Goal: Task Accomplishment & Management: Manage account settings

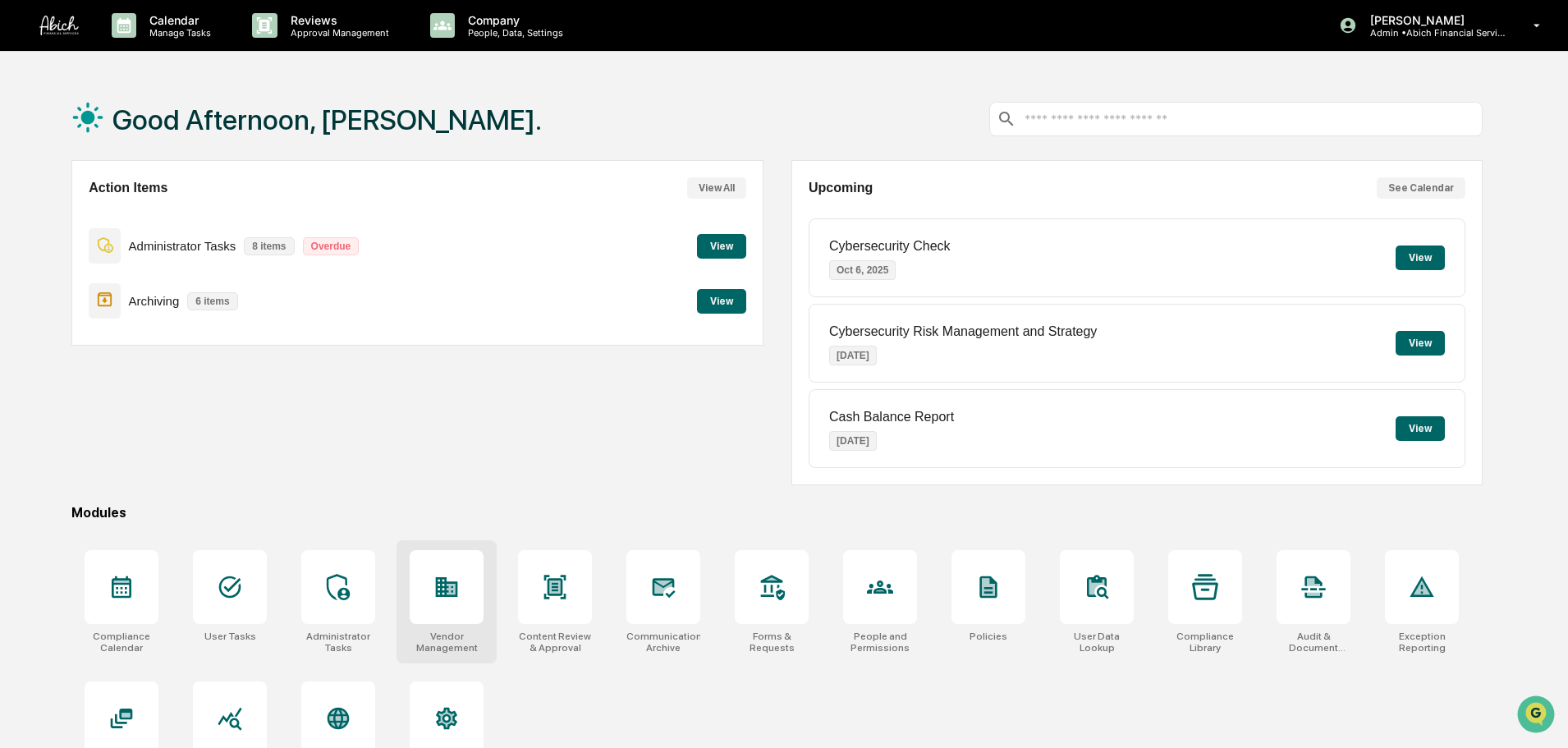
click at [451, 594] on icon at bounding box center [451, 589] width 9 height 10
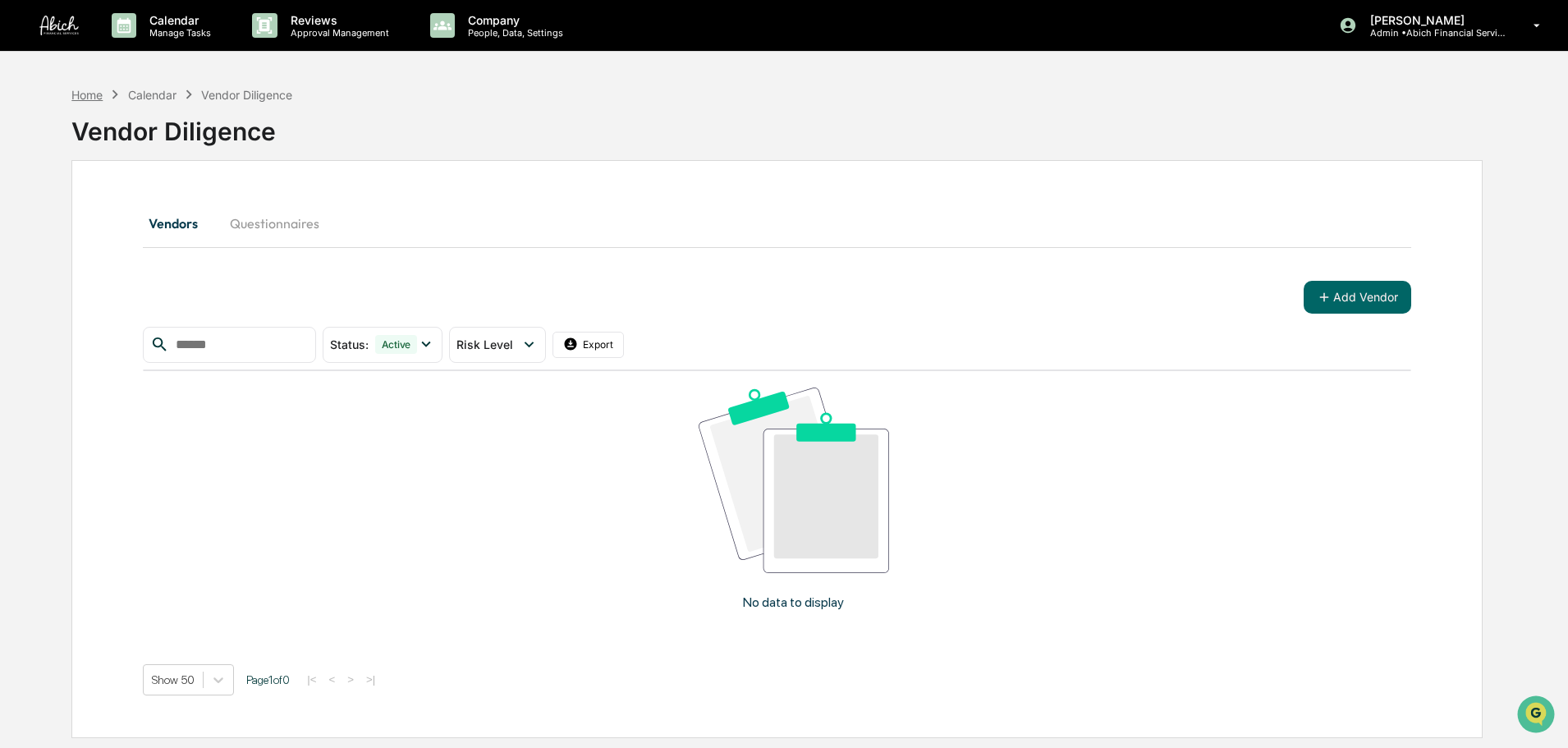
click at [86, 91] on div "Home" at bounding box center [87, 94] width 31 height 14
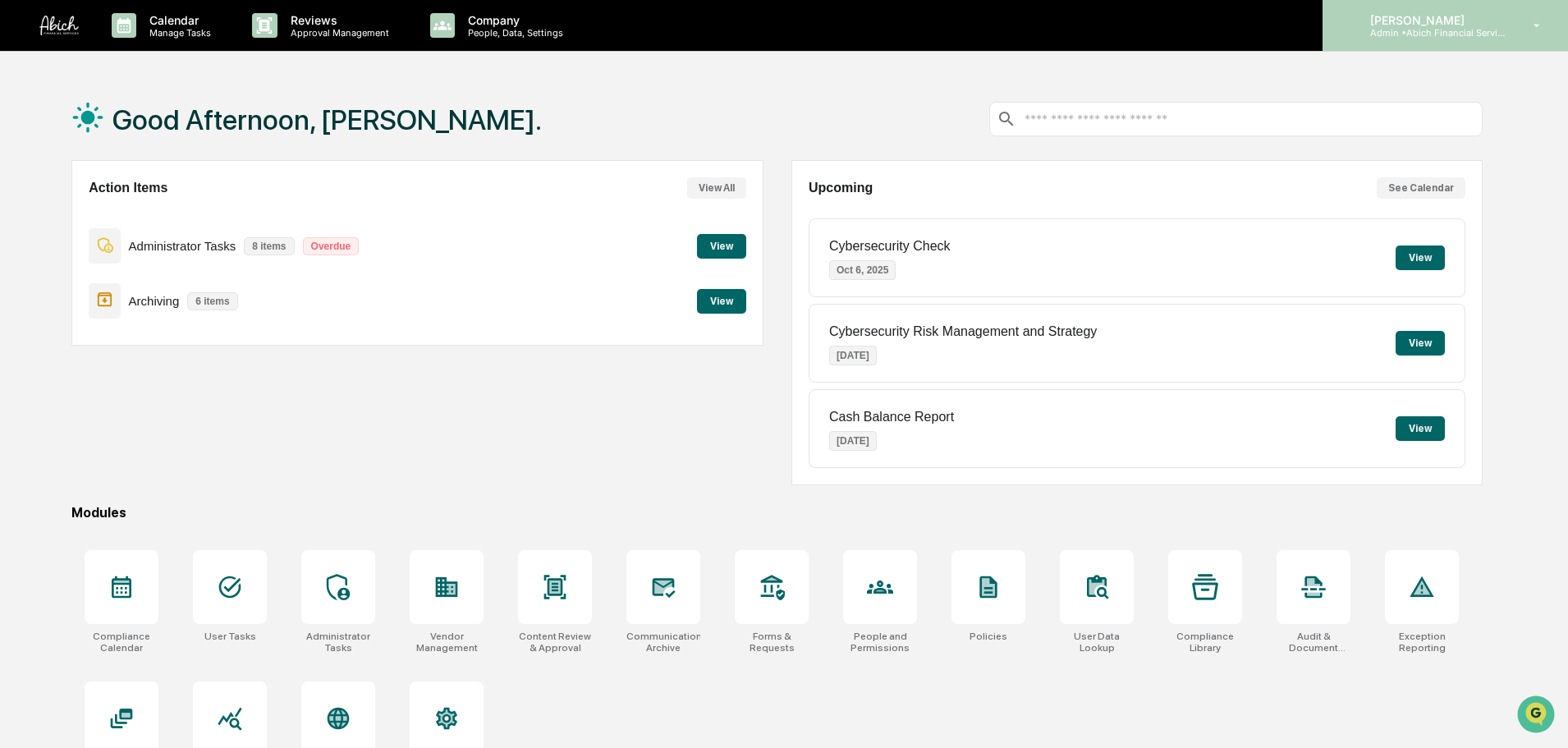
click at [1403, 38] on div "Tammy Steffen Admin • Abich Financial Services" at bounding box center [1445, 25] width 246 height 51
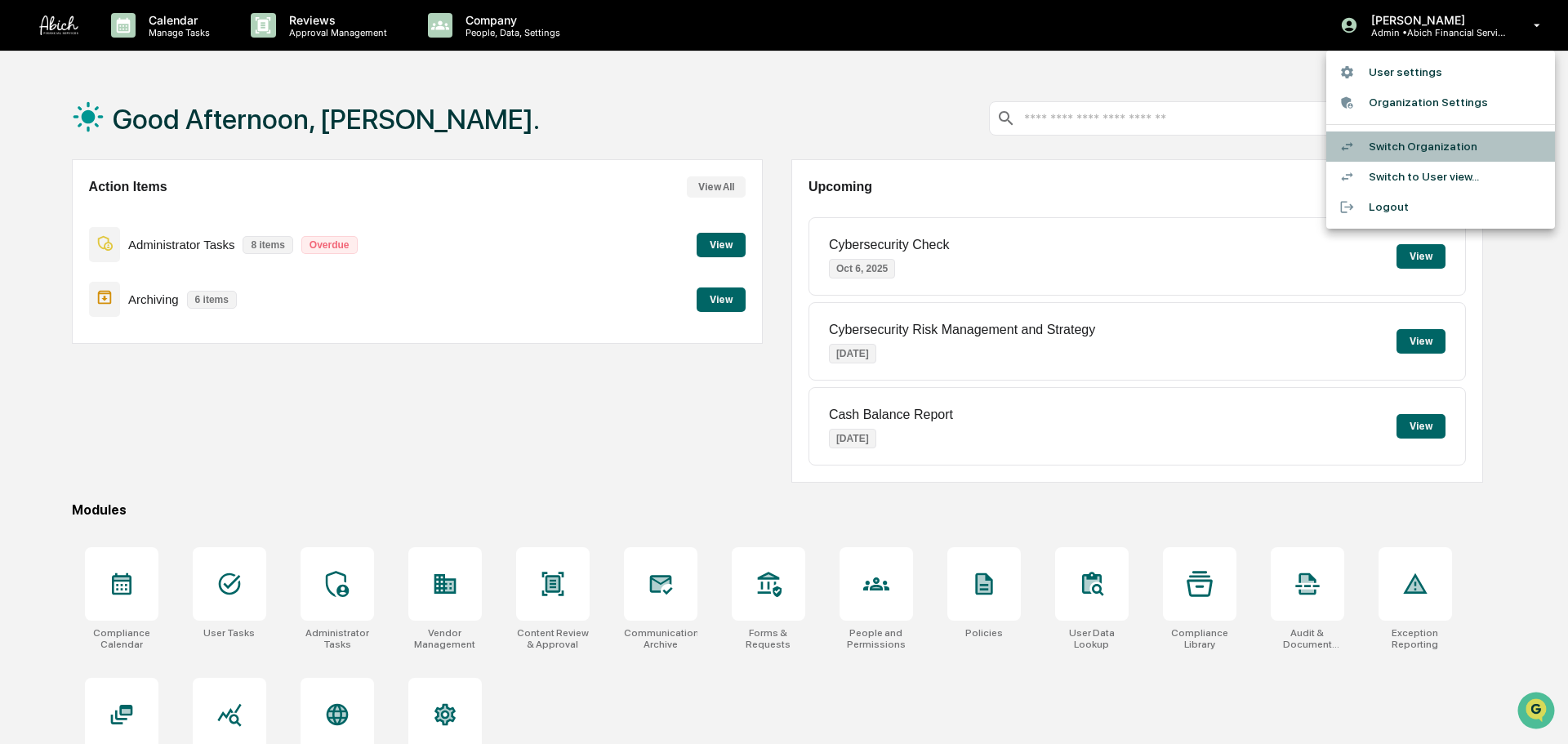
click at [1388, 142] on li "Switch Organization" at bounding box center [1440, 147] width 228 height 30
